Goal: Task Accomplishment & Management: Use online tool/utility

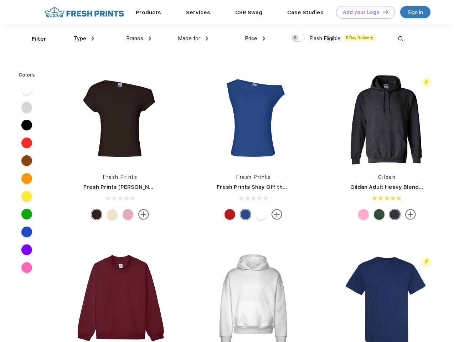
click at [363, 12] on link "Add your Logo Design Tool" at bounding box center [365, 12] width 59 height 12
click at [0, 0] on div "Design Tool" at bounding box center [0, 0] width 0 height 0
click at [383, 12] on link "Add your Logo Design Tool" at bounding box center [365, 12] width 59 height 12
click at [34, 39] on div "Filter" at bounding box center [39, 39] width 15 height 8
click at [84, 39] on span "Type" at bounding box center [80, 38] width 12 height 6
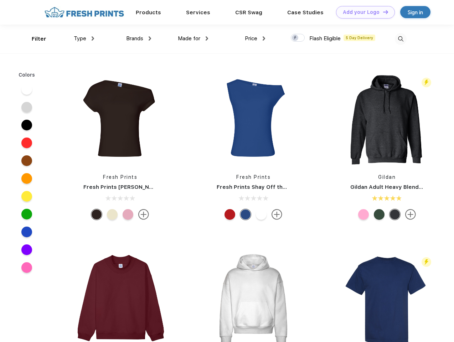
click at [139, 39] on span "Brands" at bounding box center [134, 38] width 17 height 6
click at [193, 39] on span "Made for" at bounding box center [189, 38] width 22 height 6
click at [255, 39] on span "Price" at bounding box center [251, 38] width 12 height 6
click at [298, 38] on div at bounding box center [298, 38] width 14 height 8
click at [296, 38] on input "checkbox" at bounding box center [293, 36] width 5 height 5
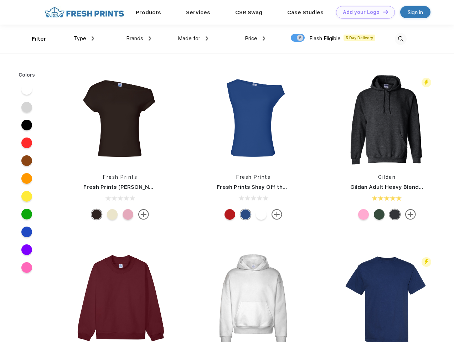
checkbox input "true"
